Goal: Task Accomplishment & Management: Manage account settings

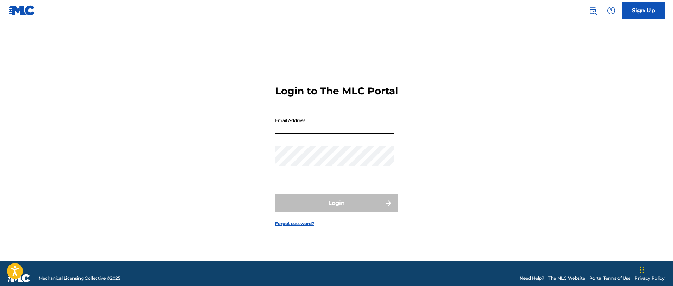
click at [318, 134] on input "Email Address" at bounding box center [334, 124] width 119 height 20
type input "[EMAIL_ADDRESS][DOMAIN_NAME]"
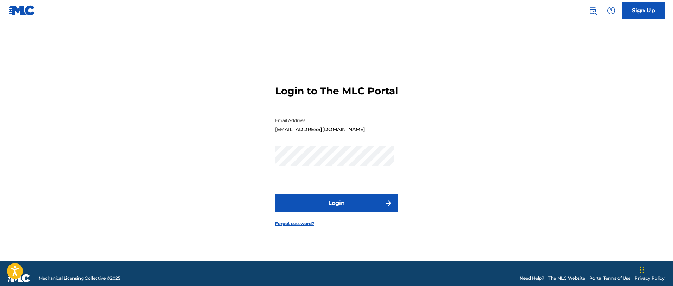
click at [337, 208] on button "Login" at bounding box center [336, 203] width 123 height 18
click at [282, 184] on form "Login to The MLC Portal Email Address [EMAIL_ADDRESS][DOMAIN_NAME] Password Log…" at bounding box center [336, 150] width 123 height 222
click at [293, 226] on link "Forgot password?" at bounding box center [294, 223] width 39 height 6
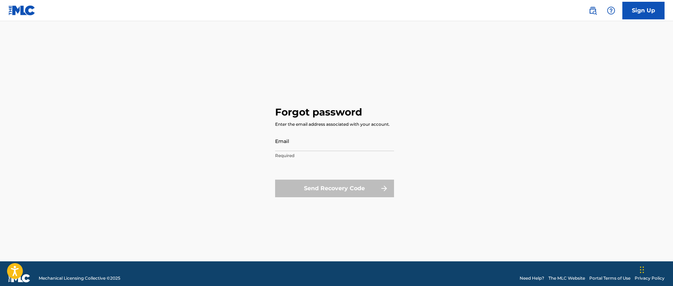
type input "[EMAIL_ADDRESS][DOMAIN_NAME]"
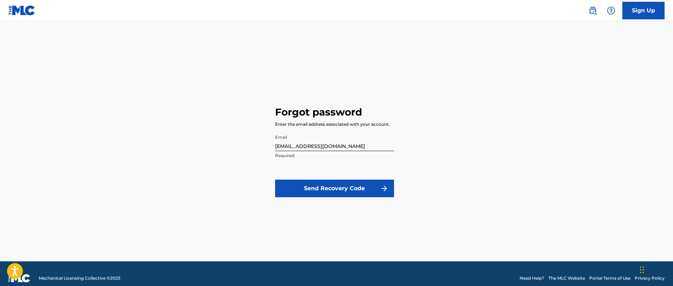
click at [338, 191] on button "Send Recovery Code" at bounding box center [334, 188] width 119 height 18
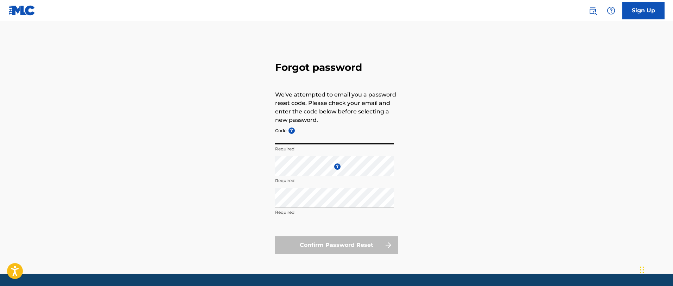
click at [304, 136] on input "Code ?" at bounding box center [334, 134] width 119 height 20
paste input "FP_33dc75ea6a56078c28ee7e6d2809"
type input "FP_33dc75ea6a56078c28ee7e6d2809"
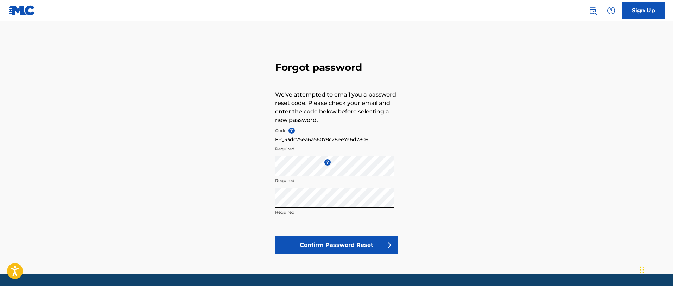
click at [326, 246] on button "Confirm Password Reset" at bounding box center [336, 245] width 123 height 18
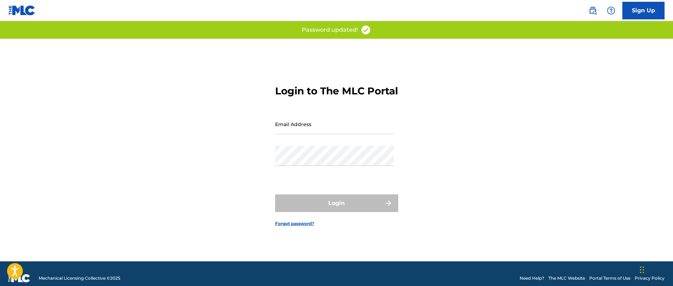
type input "[EMAIL_ADDRESS][DOMAIN_NAME]"
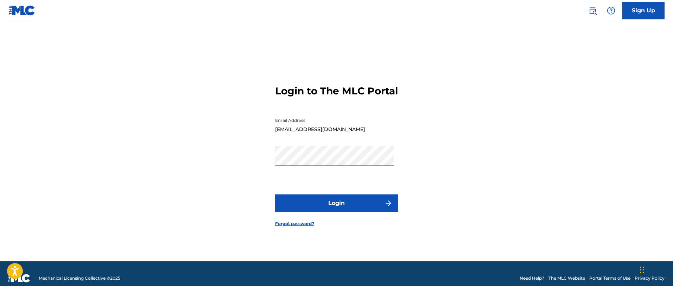
click at [335, 211] on button "Login" at bounding box center [336, 203] width 123 height 18
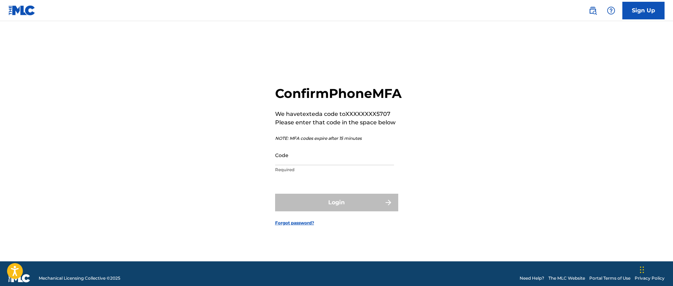
click at [311, 165] on input "Code" at bounding box center [334, 155] width 119 height 20
click at [301, 164] on input "Code" at bounding box center [334, 155] width 119 height 20
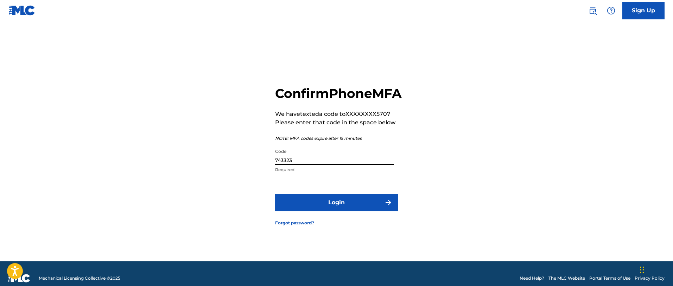
type input "743323"
click at [310, 211] on button "Login" at bounding box center [336, 202] width 123 height 18
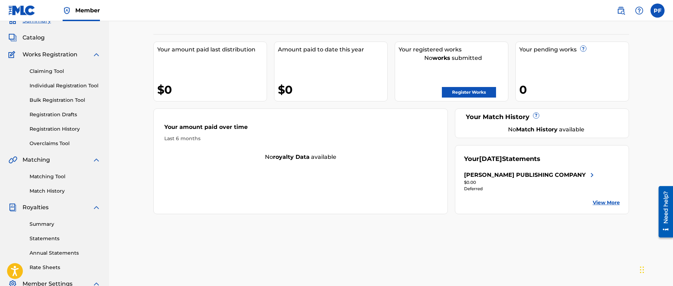
scroll to position [34, 0]
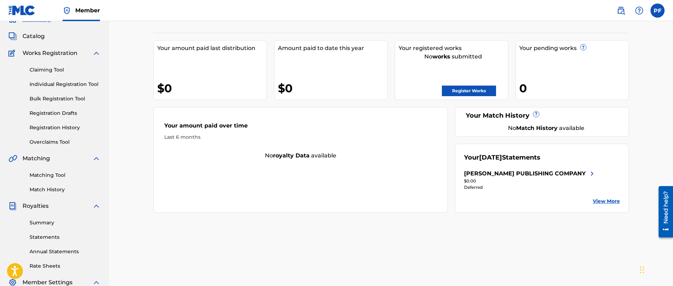
click at [607, 200] on link "View More" at bounding box center [606, 200] width 27 height 7
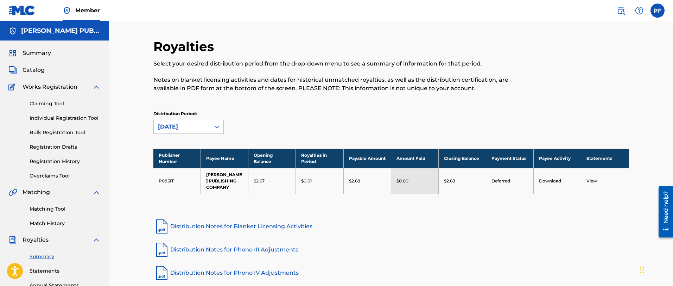
click at [591, 183] on link "View" at bounding box center [591, 180] width 11 height 5
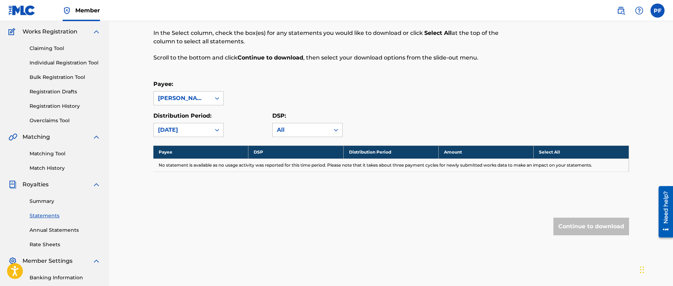
scroll to position [89, 0]
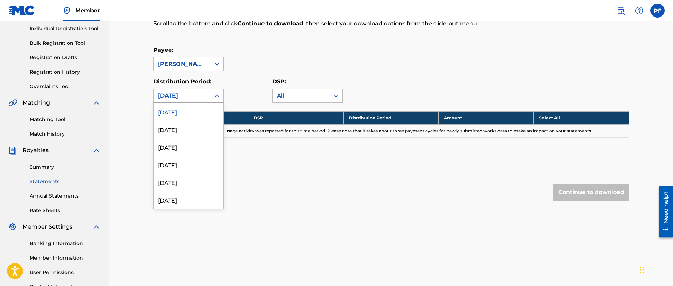
click at [216, 96] on icon at bounding box center [217, 95] width 4 height 2
click at [191, 134] on div "[DATE]" at bounding box center [189, 129] width 70 height 18
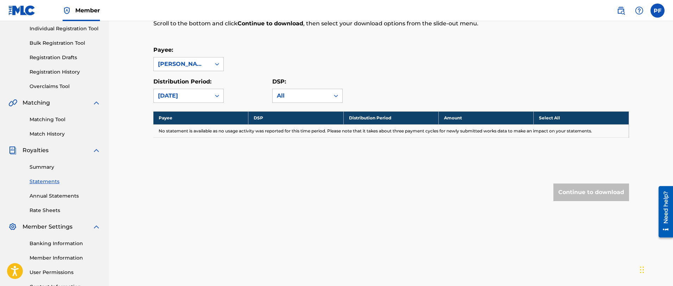
click at [213, 95] on icon at bounding box center [216, 95] width 7 height 7
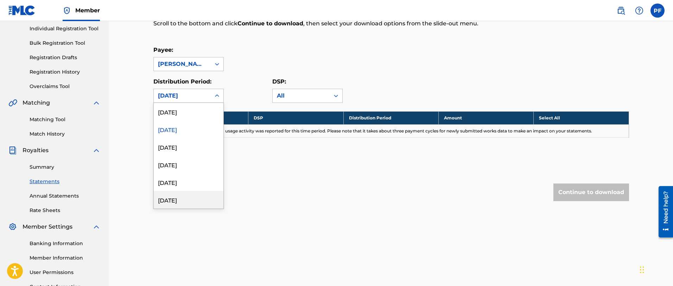
click at [186, 200] on div "[DATE]" at bounding box center [189, 200] width 70 height 18
click at [215, 94] on icon at bounding box center [216, 95] width 7 height 7
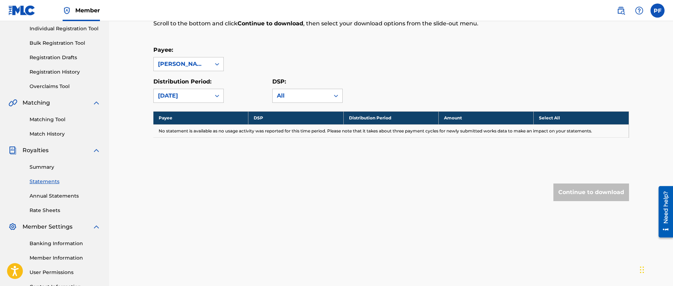
click at [123, 67] on div "Royalty Statements Select your desired payee from the Payee drop-down menu. The…" at bounding box center [391, 122] width 564 height 381
click at [61, 200] on div "Summary Statements Annual Statements Rate Sheets" at bounding box center [54, 183] width 92 height 59
click at [60, 195] on link "Annual Statements" at bounding box center [65, 195] width 71 height 7
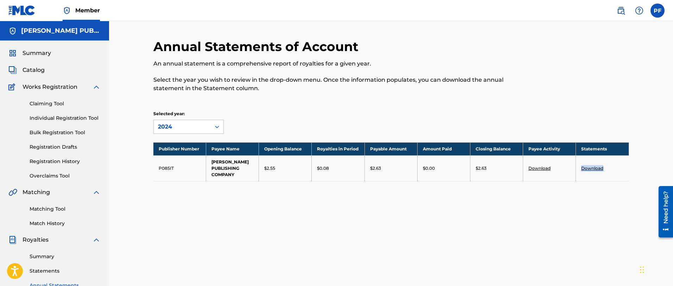
click at [593, 167] on link "Download" at bounding box center [592, 167] width 22 height 5
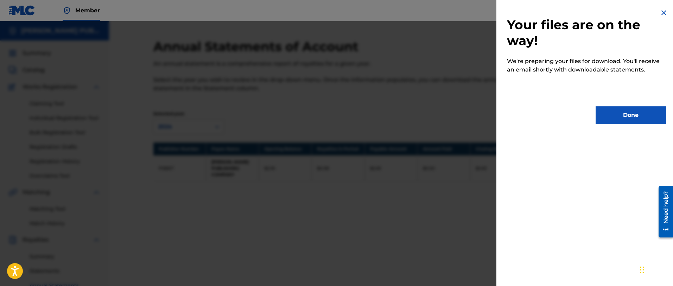
click at [625, 120] on button "Done" at bounding box center [630, 115] width 70 height 18
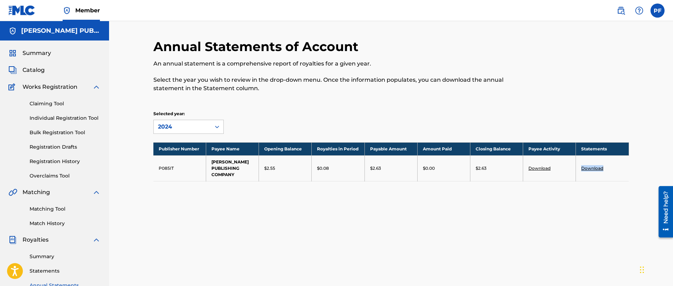
click at [34, 51] on span "Summary" at bounding box center [37, 53] width 28 height 8
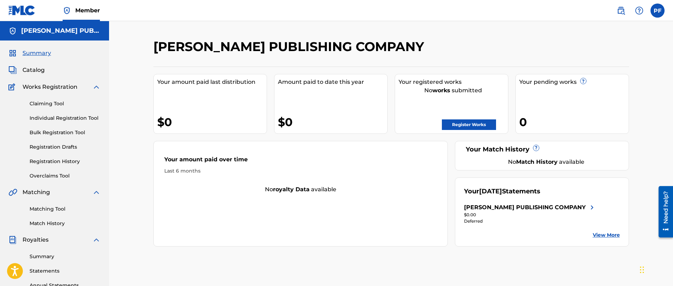
click at [36, 71] on span "Catalog" at bounding box center [34, 70] width 22 height 8
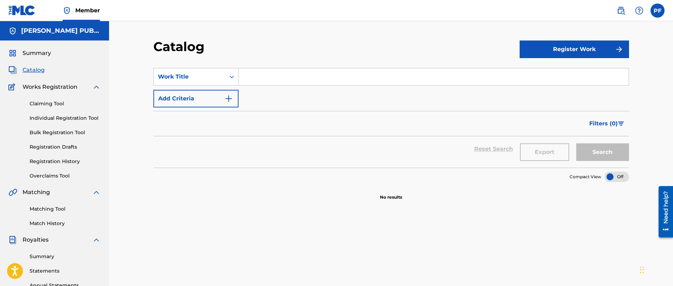
click at [263, 78] on input "Search Form" at bounding box center [433, 76] width 390 height 17
click at [231, 78] on icon "Search Form" at bounding box center [231, 76] width 7 height 7
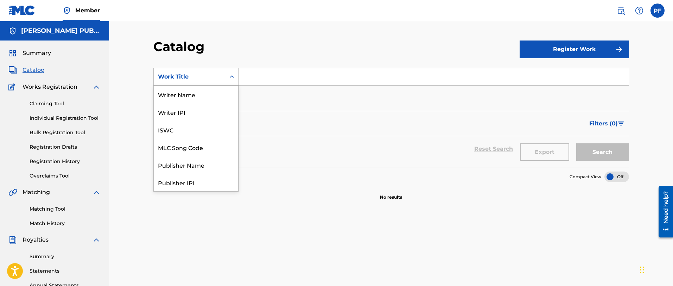
scroll to position [105, 0]
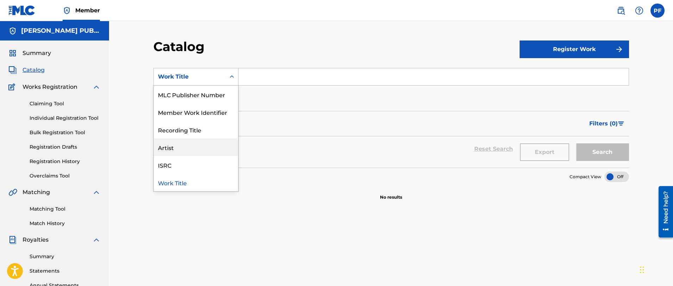
click at [193, 145] on div "Artist" at bounding box center [196, 147] width 84 height 18
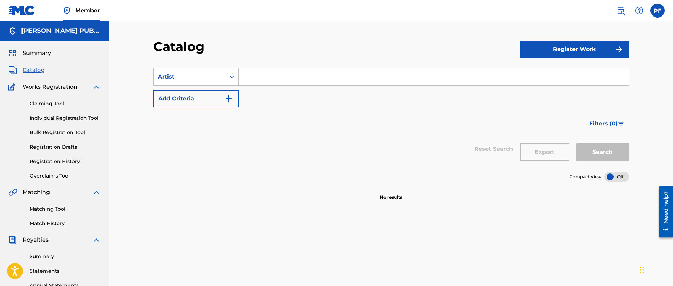
click at [246, 77] on input "Search Form" at bounding box center [433, 76] width 390 height 17
type input "[PERSON_NAME]"
click at [596, 153] on button "Search" at bounding box center [602, 152] width 53 height 18
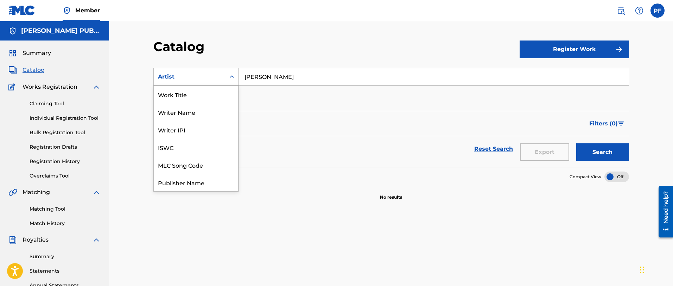
click at [237, 77] on div "Search Form" at bounding box center [231, 76] width 13 height 13
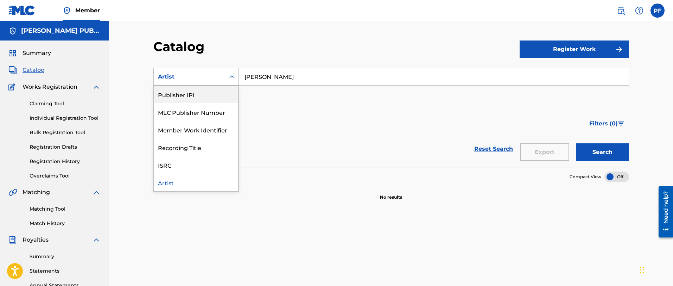
click at [224, 74] on div "Artist" at bounding box center [190, 76] width 72 height 13
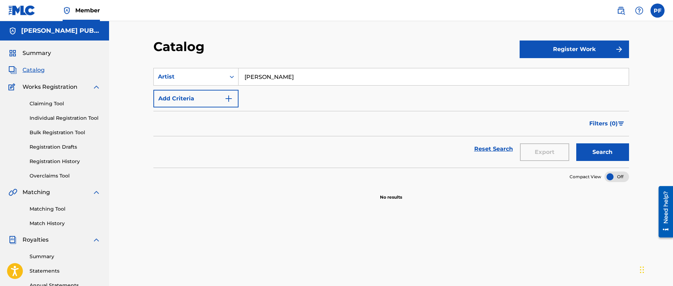
click at [231, 77] on icon "Search Form" at bounding box center [231, 76] width 7 height 7
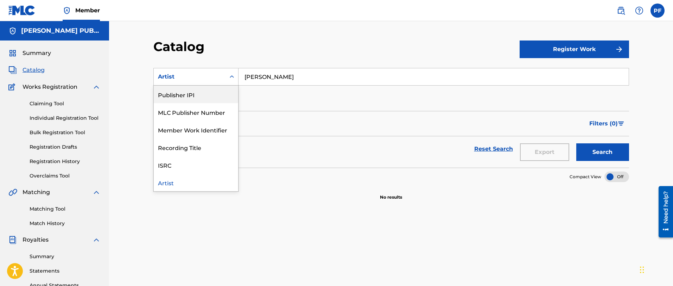
click at [199, 94] on div "Publisher IPI" at bounding box center [196, 94] width 84 height 18
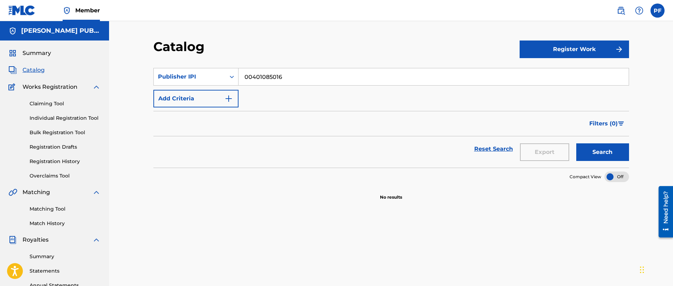
type input "00401085016"
click at [591, 150] on button "Search" at bounding box center [602, 152] width 53 height 18
click at [60, 105] on link "Claiming Tool" at bounding box center [65, 103] width 71 height 7
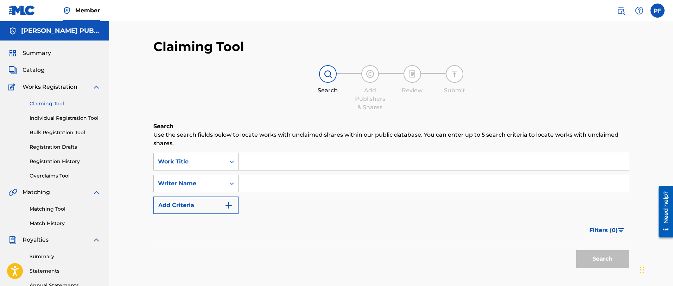
click at [252, 165] on input "Search Form" at bounding box center [433, 161] width 390 height 17
type input "i can do dat"
click at [576, 250] on button "Search" at bounding box center [602, 259] width 53 height 18
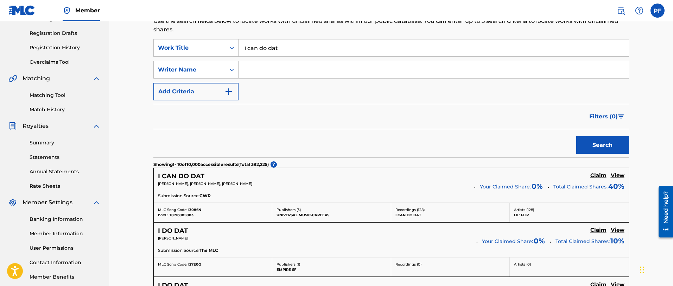
scroll to position [115, 0]
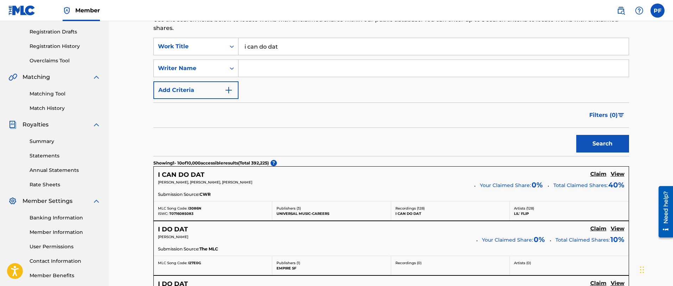
click at [615, 175] on h5 "View" at bounding box center [617, 174] width 14 height 7
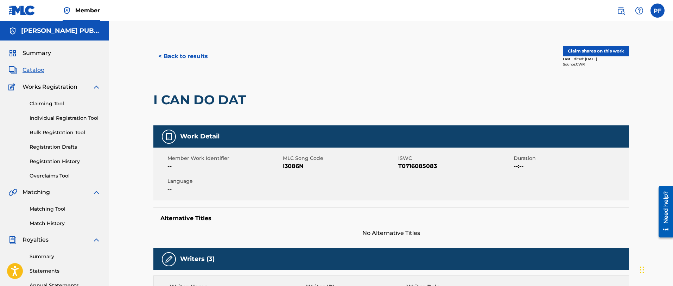
click at [186, 56] on button "< Back to results" at bounding box center [182, 56] width 59 height 18
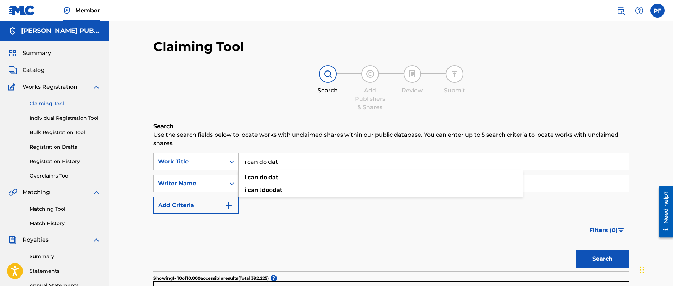
drag, startPoint x: 295, startPoint y: 164, endPoint x: 242, endPoint y: 161, distance: 53.2
click at [242, 161] on input "i can do dat" at bounding box center [433, 161] width 390 height 17
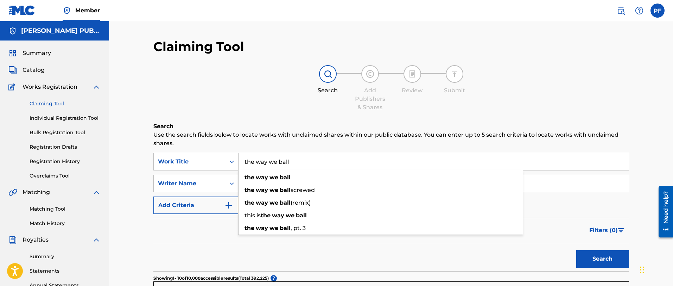
type input "the way we ball"
click at [576, 250] on button "Search" at bounding box center [602, 259] width 53 height 18
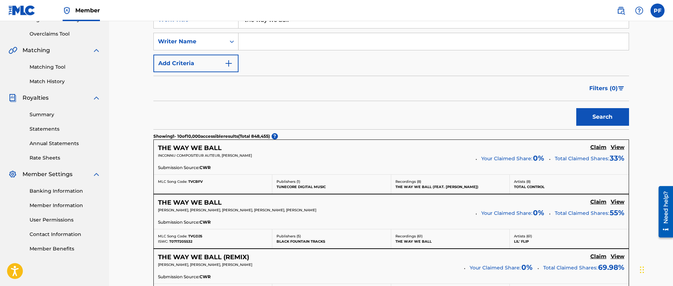
scroll to position [154, 0]
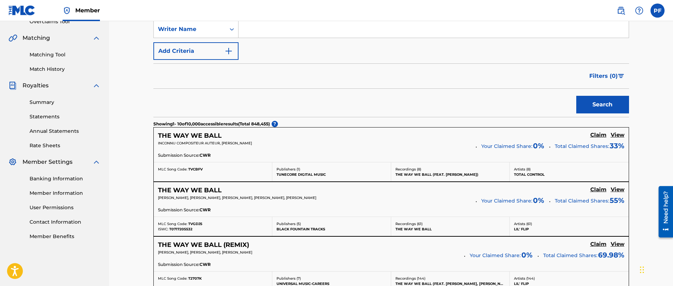
click at [617, 190] on h5 "View" at bounding box center [617, 189] width 14 height 7
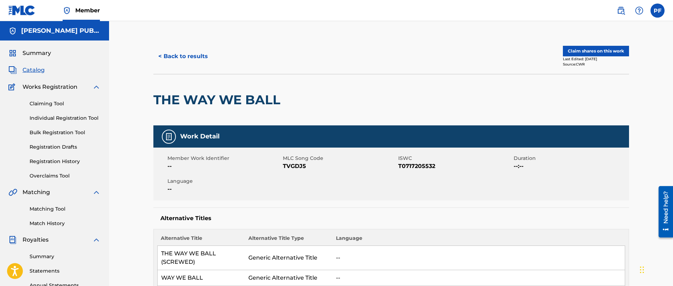
click at [169, 57] on button "< Back to results" at bounding box center [182, 56] width 59 height 18
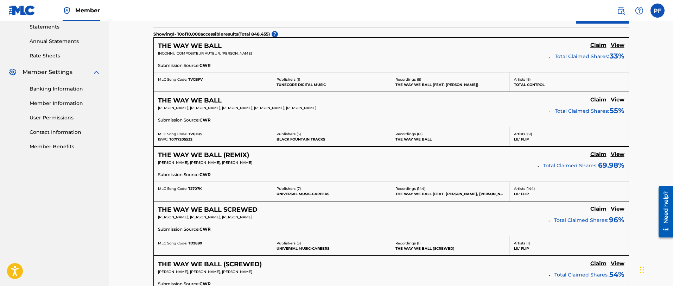
scroll to position [251, 0]
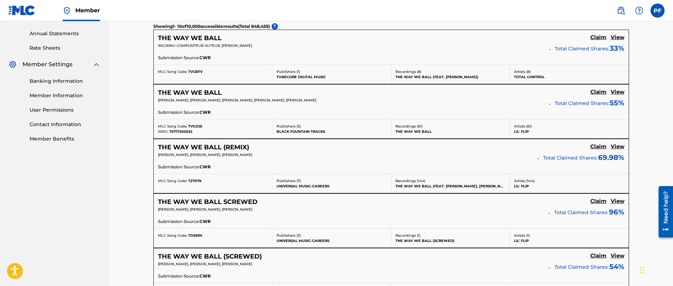
click at [301, 207] on p "[PERSON_NAME], [PERSON_NAME], [PERSON_NAME]" at bounding box center [350, 208] width 385 height 5
click at [616, 203] on h5 "View" at bounding box center [617, 201] width 14 height 7
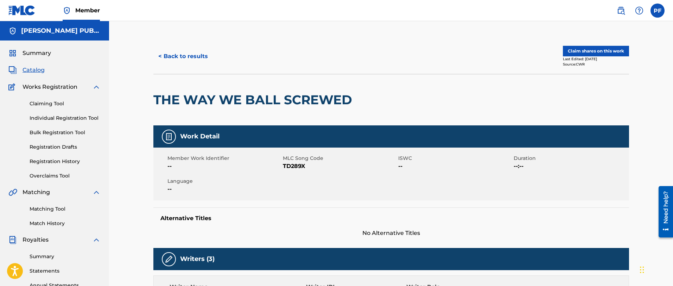
click at [172, 55] on button "< Back to results" at bounding box center [182, 56] width 59 height 18
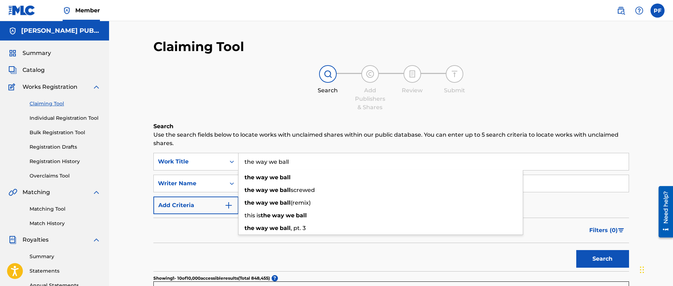
drag, startPoint x: 314, startPoint y: 162, endPoint x: 244, endPoint y: 160, distance: 70.4
click at [244, 160] on input "the way we ball" at bounding box center [433, 161] width 390 height 17
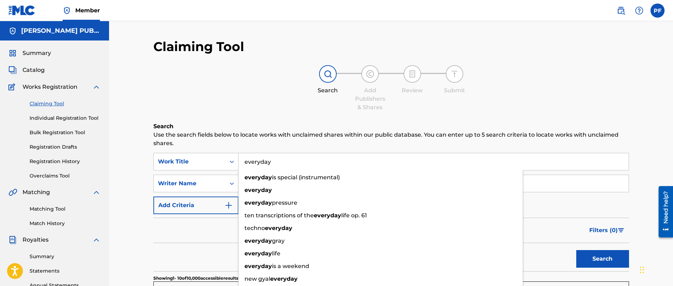
type input "everyday"
click at [576, 250] on button "Search" at bounding box center [602, 259] width 53 height 18
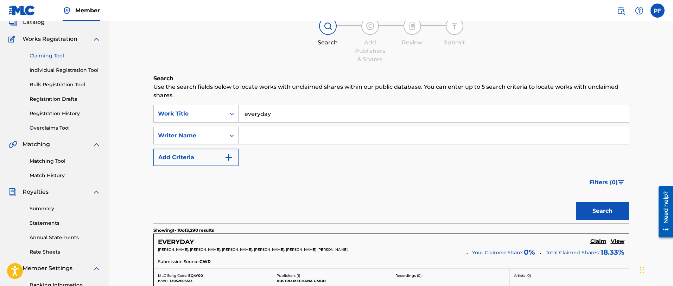
scroll to position [55, 0]
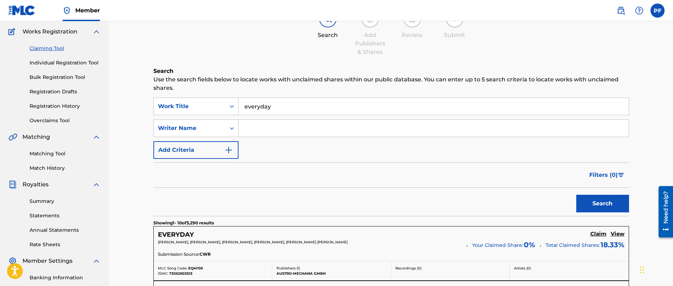
click at [280, 132] on input "Search Form" at bounding box center [433, 128] width 390 height 17
type input "[PERSON_NAME]"
click at [576, 194] on button "Search" at bounding box center [602, 203] width 53 height 18
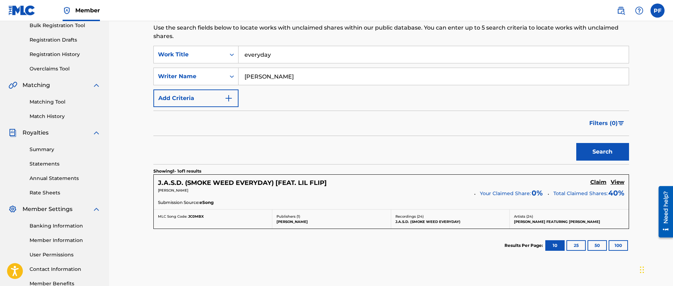
scroll to position [14, 0]
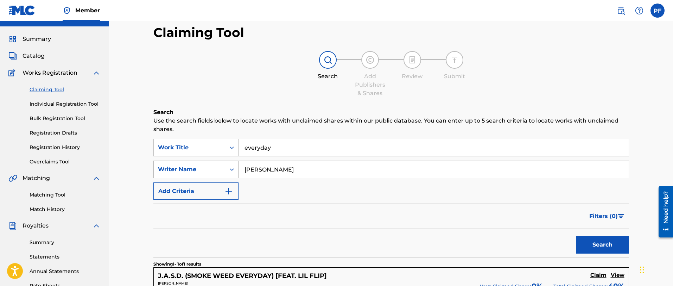
drag, startPoint x: 295, startPoint y: 168, endPoint x: 236, endPoint y: 167, distance: 59.4
click at [236, 167] on div "SearchWithCriteria3bd00384-f799-4850-bef9-c4d11444ab95 Writer Name [PERSON_NAME]" at bounding box center [390, 169] width 475 height 18
click at [576, 236] on button "Search" at bounding box center [602, 245] width 53 height 18
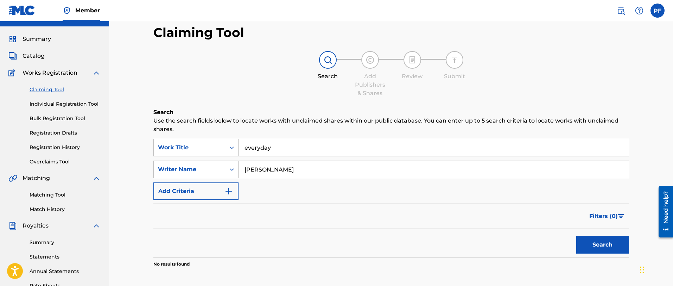
drag, startPoint x: 260, startPoint y: 171, endPoint x: 239, endPoint y: 169, distance: 20.8
click at [239, 169] on input "[PERSON_NAME]" at bounding box center [433, 169] width 390 height 17
click at [576, 236] on button "Search" at bounding box center [602, 245] width 53 height 18
type input "[PERSON_NAME]"
click at [576, 236] on button "Search" at bounding box center [602, 245] width 53 height 18
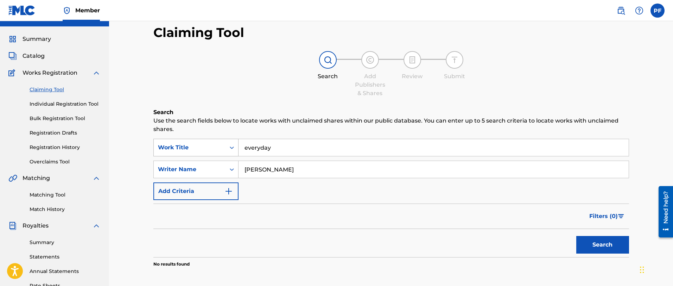
click at [233, 149] on icon "Search Form" at bounding box center [231, 147] width 7 height 7
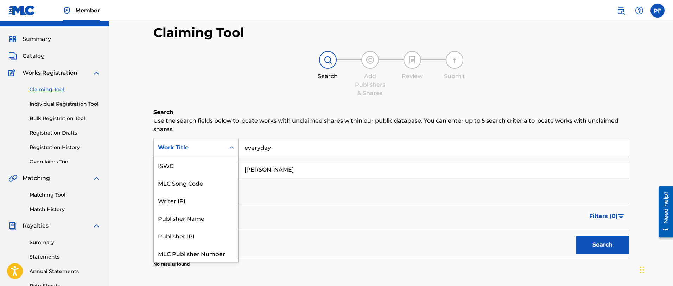
scroll to position [18, 0]
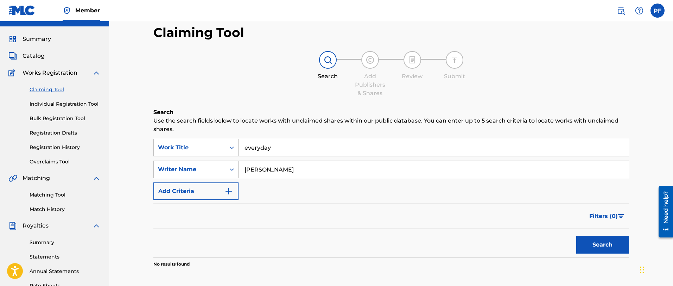
click at [302, 149] on input "everyday" at bounding box center [433, 147] width 390 height 17
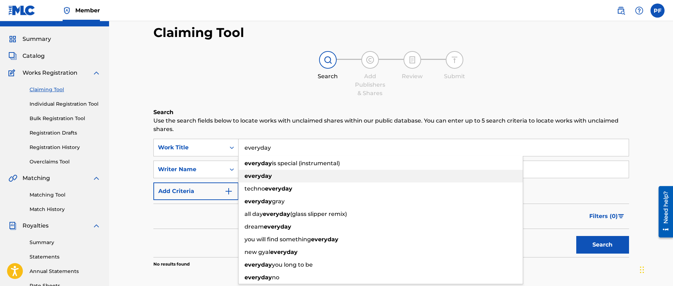
click at [279, 175] on div "everyday" at bounding box center [380, 175] width 284 height 13
type input "everyday"
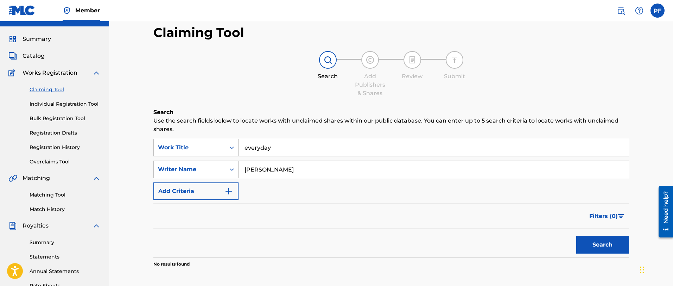
drag, startPoint x: 279, startPoint y: 166, endPoint x: 240, endPoint y: 167, distance: 39.1
click at [240, 167] on input "[PERSON_NAME]" at bounding box center [433, 169] width 390 height 17
drag, startPoint x: 319, startPoint y: 172, endPoint x: 244, endPoint y: 171, distance: 75.6
click at [244, 171] on input "[PERSON_NAME]" at bounding box center [433, 169] width 390 height 17
click at [576, 236] on button "Search" at bounding box center [602, 245] width 53 height 18
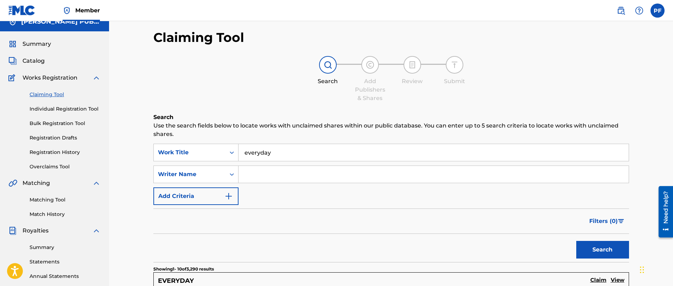
scroll to position [0, 0]
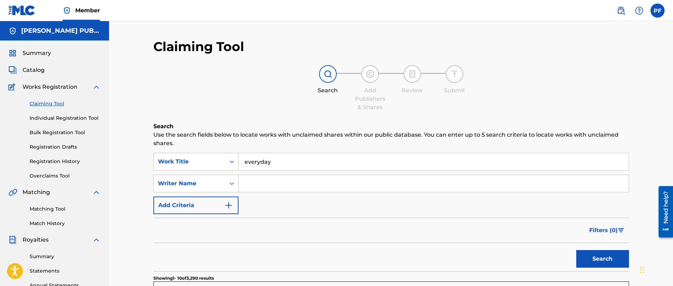
click at [74, 163] on link "Registration History" at bounding box center [65, 161] width 71 height 7
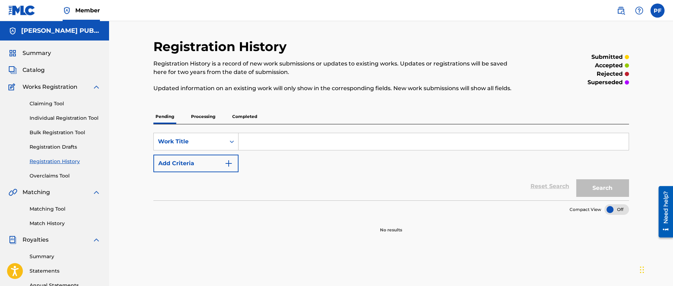
click at [65, 177] on link "Overclaims Tool" at bounding box center [65, 175] width 71 height 7
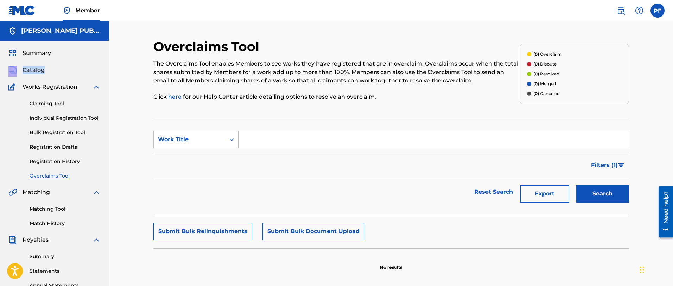
click at [32, 70] on span "Catalog" at bounding box center [34, 70] width 22 height 8
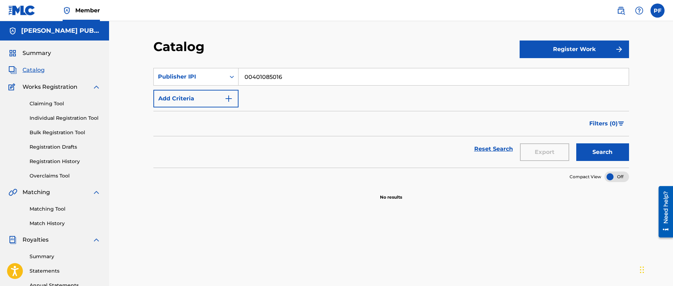
click at [295, 77] on input "00401085016" at bounding box center [433, 76] width 390 height 17
drag, startPoint x: 295, startPoint y: 80, endPoint x: 238, endPoint y: 77, distance: 57.4
click at [238, 77] on div "SearchWithCriteriaf8b7d788-3dbd-4a3d-9cc0-899e5bc14ab0 Publisher IPI 00401085016" at bounding box center [390, 77] width 475 height 18
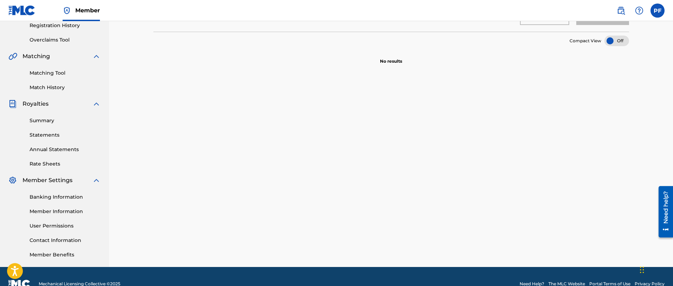
scroll to position [148, 0]
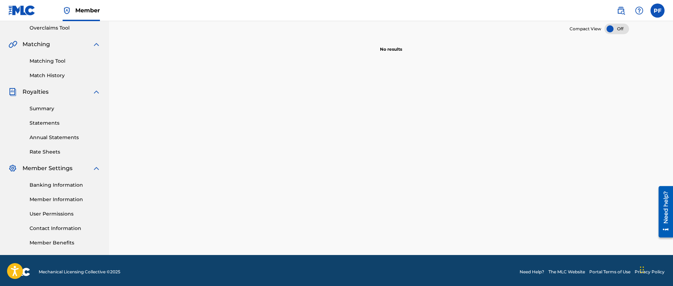
drag, startPoint x: 47, startPoint y: 151, endPoint x: 46, endPoint y: 154, distance: 3.9
click at [46, 151] on link "Rate Sheets" at bounding box center [65, 151] width 71 height 7
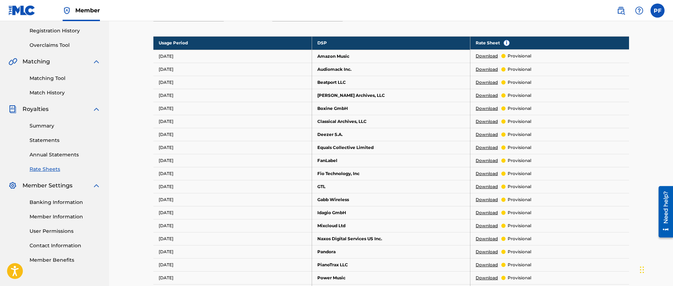
scroll to position [132, 0]
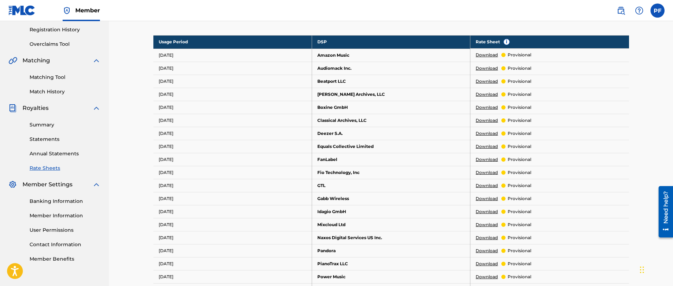
click at [68, 200] on link "Banking Information" at bounding box center [65, 200] width 71 height 7
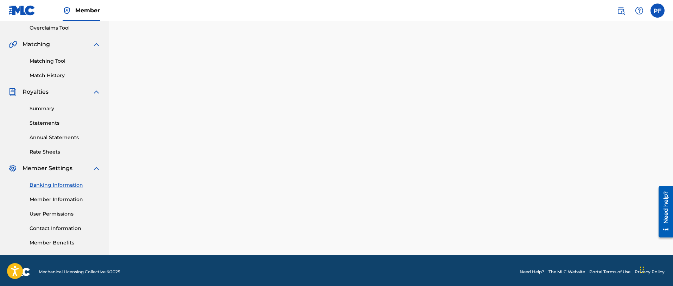
scroll to position [151, 0]
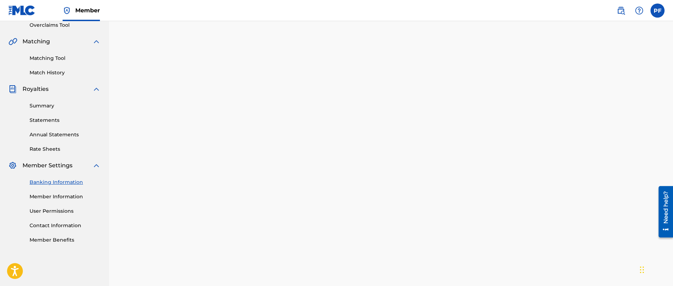
click at [62, 201] on div "Banking Information Member Information User Permissions Contact Information Mem…" at bounding box center [54, 206] width 92 height 74
click at [62, 198] on link "Member Information" at bounding box center [65, 196] width 71 height 7
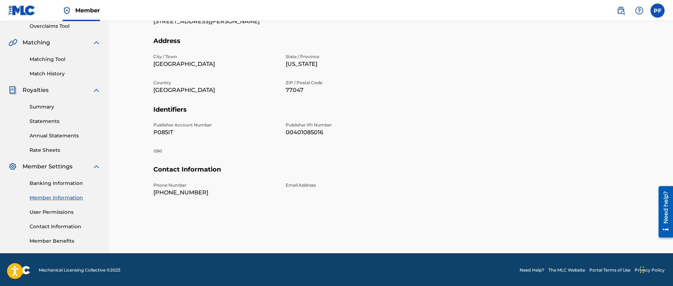
scroll to position [149, 0]
click at [48, 241] on link "Member Benefits" at bounding box center [65, 240] width 71 height 7
click at [67, 213] on link "User Permissions" at bounding box center [65, 212] width 71 height 7
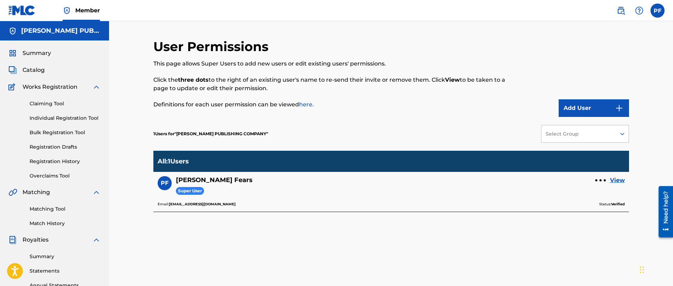
click at [57, 162] on link "Registration History" at bounding box center [65, 161] width 71 height 7
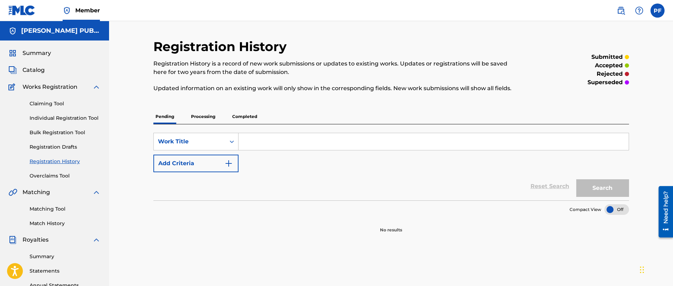
click at [56, 147] on link "Registration Drafts" at bounding box center [65, 146] width 71 height 7
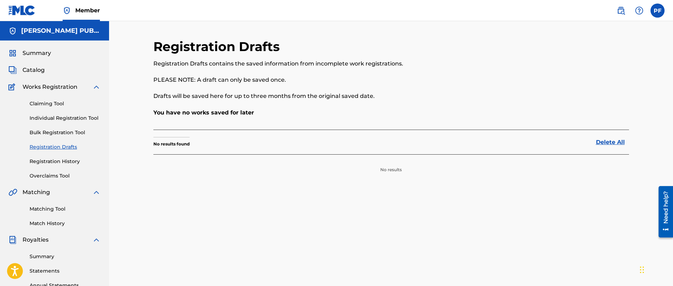
click at [57, 130] on link "Bulk Registration Tool" at bounding box center [65, 132] width 71 height 7
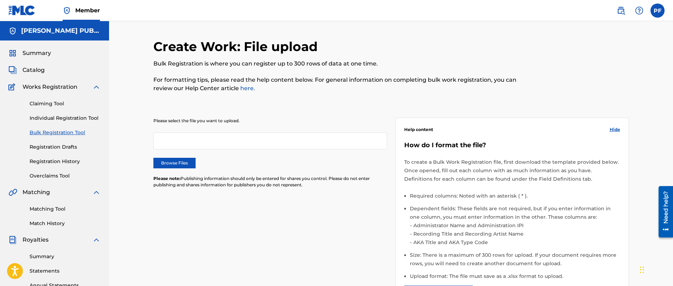
click at [58, 117] on link "Individual Registration Tool" at bounding box center [65, 117] width 71 height 7
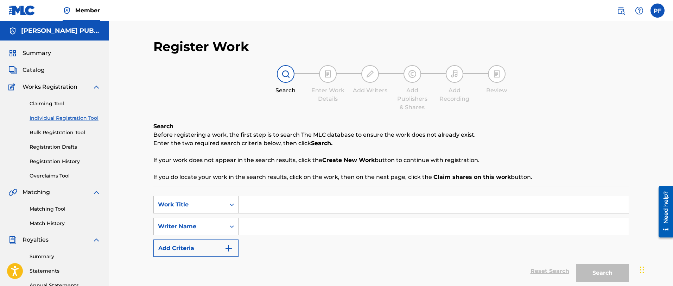
click at [52, 105] on link "Claiming Tool" at bounding box center [65, 103] width 71 height 7
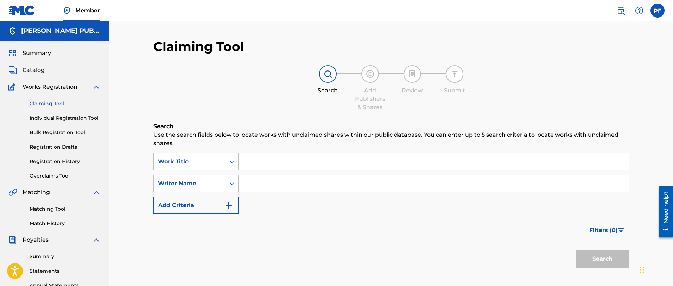
click at [36, 71] on span "Catalog" at bounding box center [34, 70] width 22 height 8
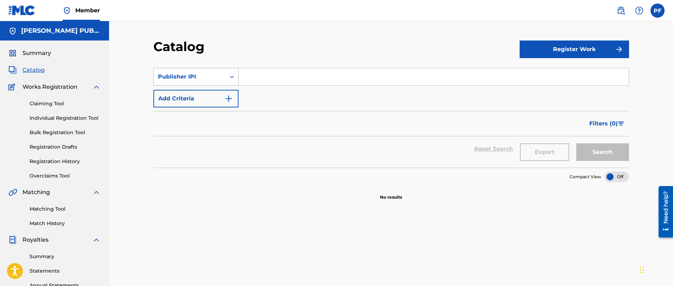
click at [228, 76] on icon "Search Form" at bounding box center [231, 76] width 7 height 7
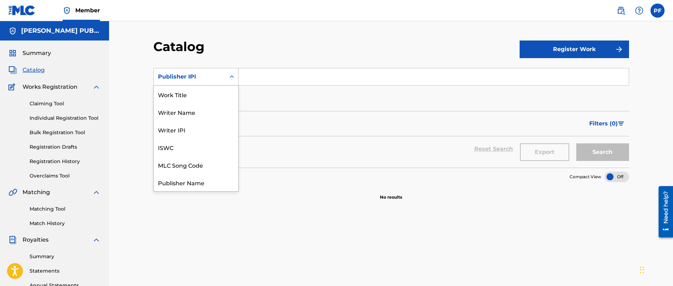
scroll to position [105, 0]
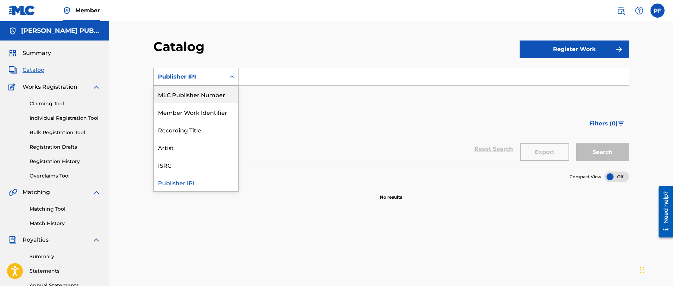
click at [223, 97] on div "MLC Publisher Number" at bounding box center [196, 94] width 84 height 18
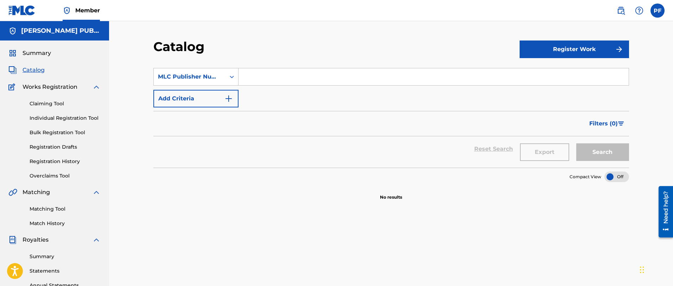
click at [271, 77] on input "Search Form" at bounding box center [433, 76] width 390 height 17
type input "P085IT"
click at [576, 143] on button "Search" at bounding box center [602, 152] width 53 height 18
click at [231, 78] on icon "Search Form" at bounding box center [231, 76] width 7 height 7
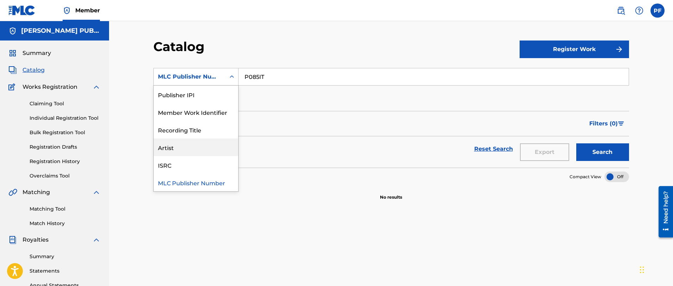
click at [203, 145] on div "Artist" at bounding box center [196, 147] width 84 height 18
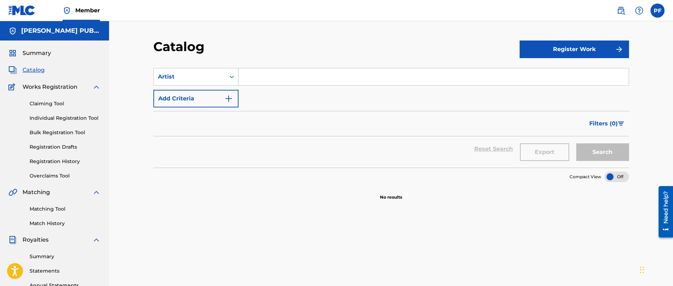
click at [278, 77] on input "Search Form" at bounding box center [433, 76] width 390 height 17
type input "LIL FLIP"
click at [607, 152] on button "Search" at bounding box center [602, 152] width 53 height 18
click at [234, 79] on icon "Search Form" at bounding box center [231, 76] width 7 height 7
drag, startPoint x: 293, startPoint y: 79, endPoint x: 237, endPoint y: 76, distance: 56.7
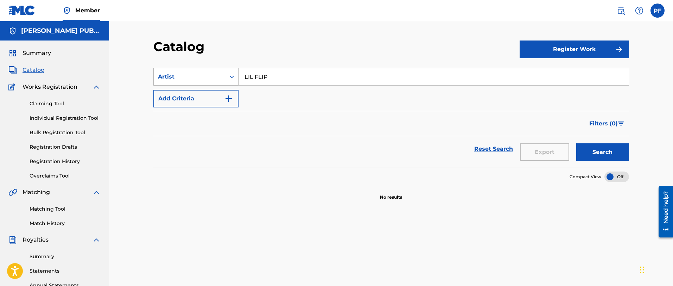
click at [237, 76] on div "SearchWithCriteria7db5531a-08ce-4f8b-b83c-8f633d7155a3 Artist [PERSON_NAME]" at bounding box center [390, 77] width 475 height 18
click at [34, 50] on span "Summary" at bounding box center [37, 53] width 28 height 8
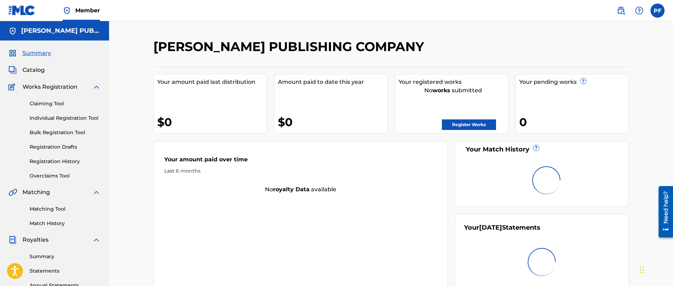
click at [655, 15] on label at bounding box center [657, 11] width 14 height 14
click at [657, 11] on input "PF [PERSON_NAME] [EMAIL_ADDRESS][DOMAIN_NAME] Notification Preferences Profile …" at bounding box center [657, 11] width 0 height 0
click at [592, 101] on p "Log out" at bounding box center [589, 99] width 17 height 6
click at [657, 11] on input "PF [PERSON_NAME] [EMAIL_ADDRESS][DOMAIN_NAME] Notification Preferences Profile …" at bounding box center [657, 11] width 0 height 0
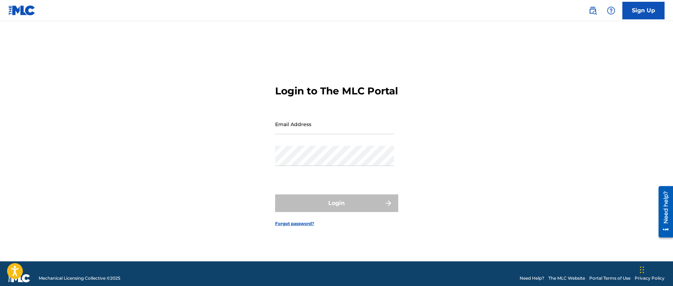
type input "[EMAIL_ADDRESS][DOMAIN_NAME]"
